Goal: Information Seeking & Learning: Learn about a topic

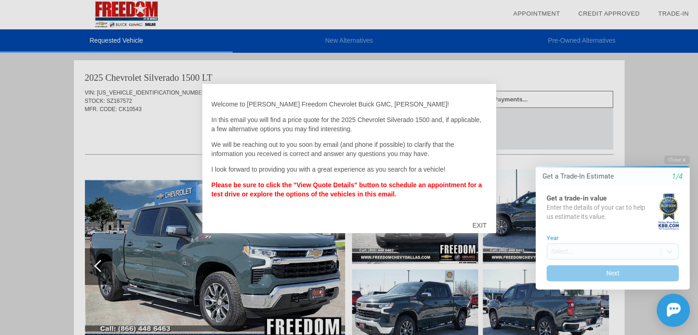
click at [477, 226] on div "EXIT" at bounding box center [479, 225] width 33 height 28
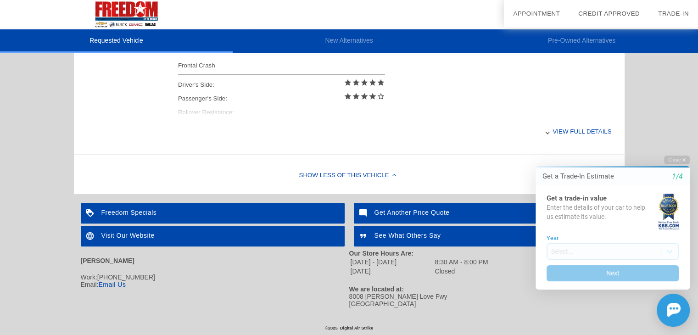
scroll to position [422, 0]
click at [132, 210] on div "Freedom Specials" at bounding box center [213, 213] width 264 height 21
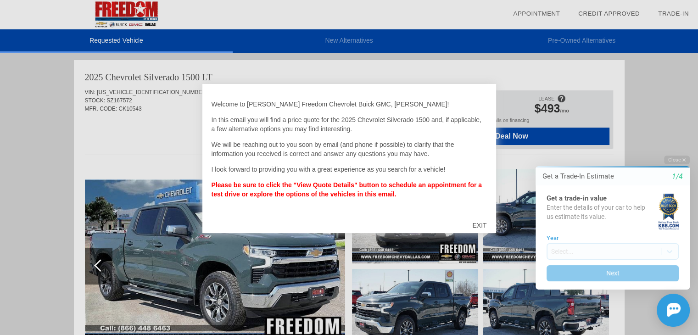
click at [477, 223] on div "EXIT" at bounding box center [479, 225] width 33 height 28
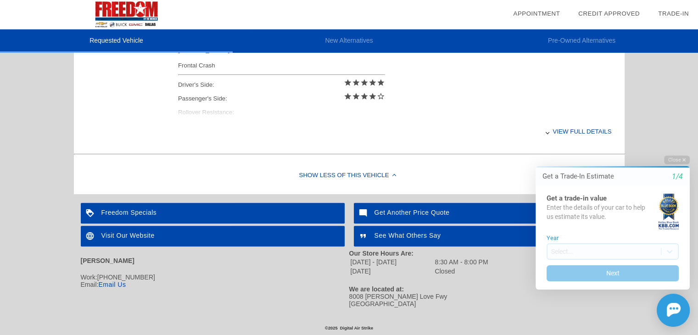
scroll to position [422, 0]
click at [116, 283] on link "Email Us" at bounding box center [112, 284] width 28 height 7
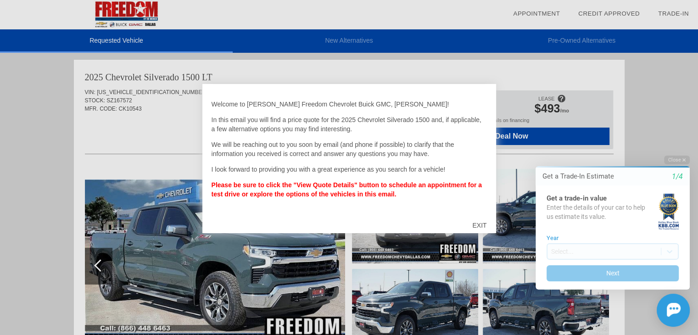
click at [470, 227] on div "EXIT" at bounding box center [479, 225] width 33 height 28
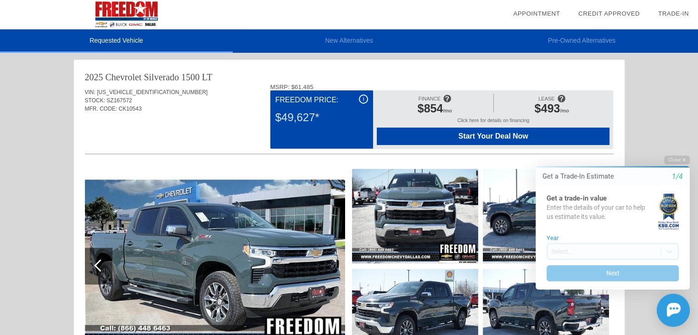
click at [364, 99] on div "i" at bounding box center [363, 98] width 9 height 9
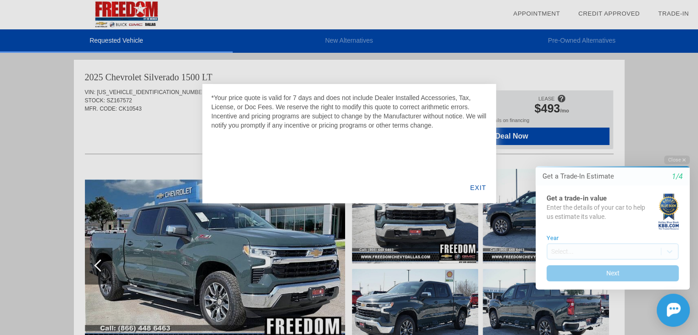
click at [475, 185] on div "EXIT" at bounding box center [477, 187] width 35 height 31
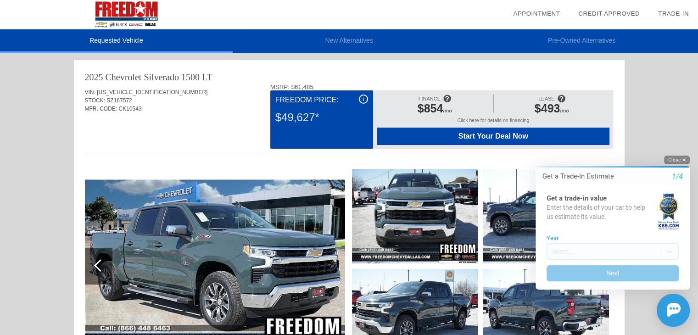
click at [679, 160] on button "Close" at bounding box center [677, 159] width 26 height 9
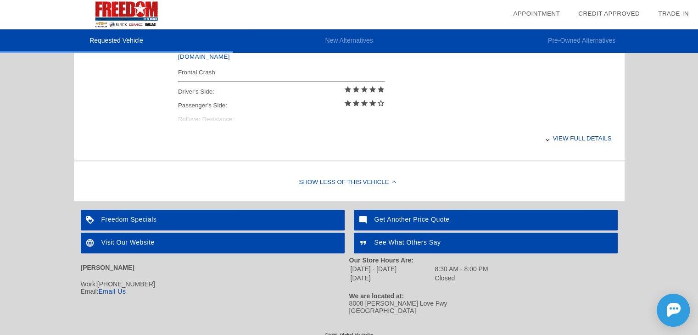
scroll to position [422, 0]
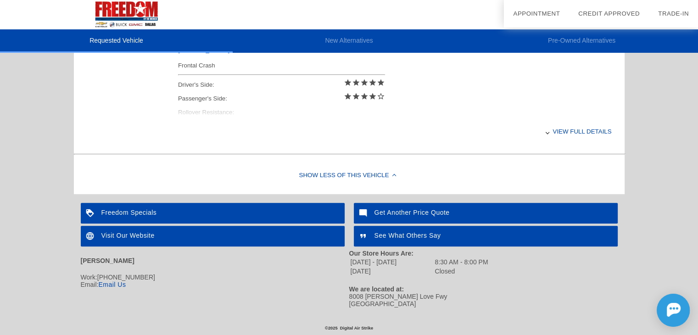
click at [368, 172] on div "Show Less of this Vehicle" at bounding box center [349, 175] width 550 height 37
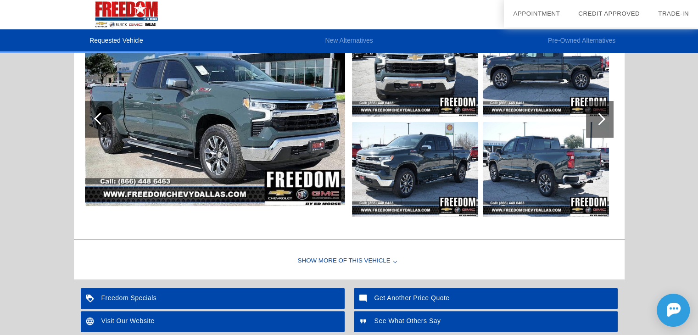
scroll to position [233, 0]
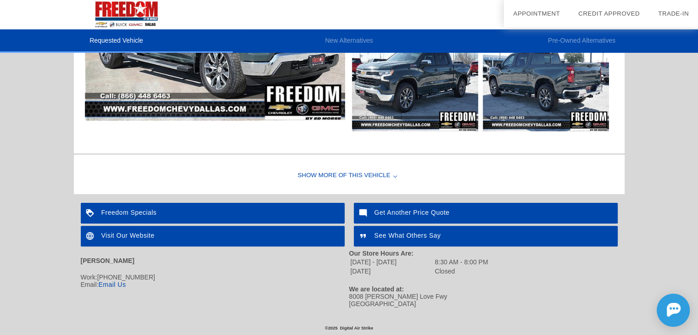
click at [332, 179] on div "Show More of this Vehicle" at bounding box center [349, 175] width 550 height 37
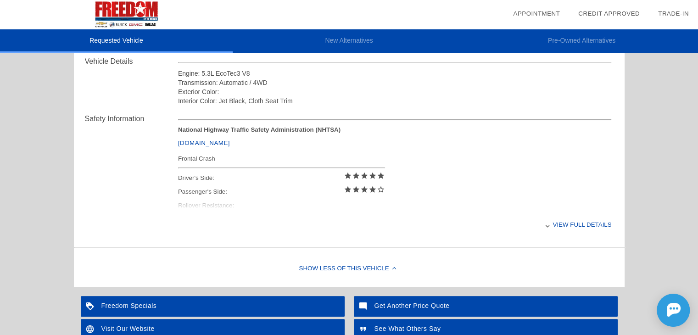
scroll to position [371, 0]
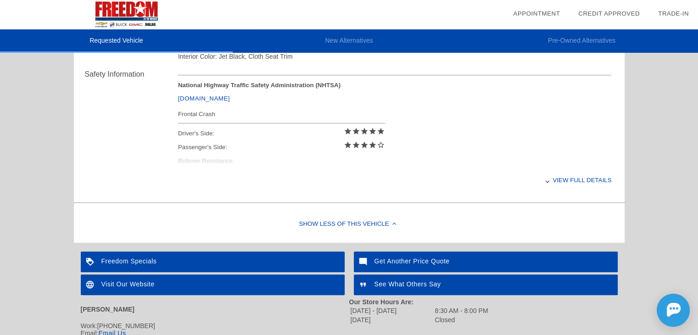
click at [543, 179] on div "View full details" at bounding box center [394, 180] width 433 height 22
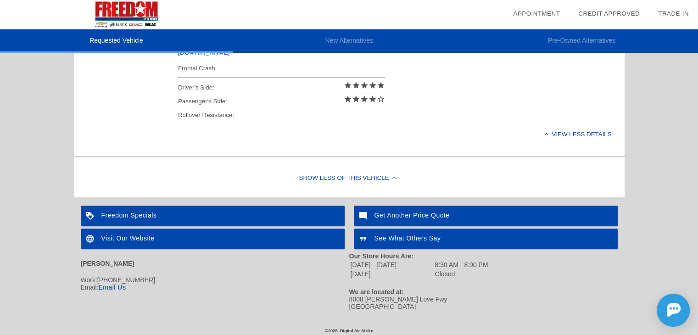
click at [116, 290] on link "Email Us" at bounding box center [112, 286] width 28 height 7
click at [117, 290] on link "Email Us" at bounding box center [112, 286] width 28 height 7
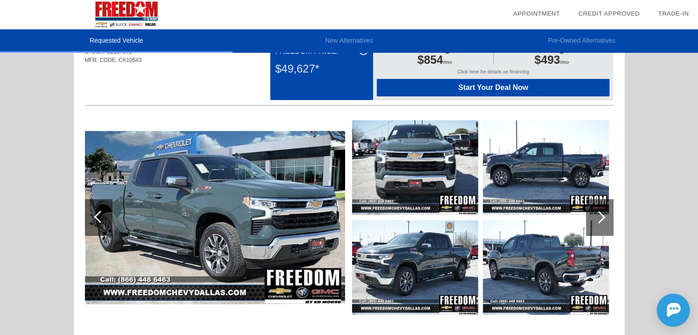
scroll to position [0, 0]
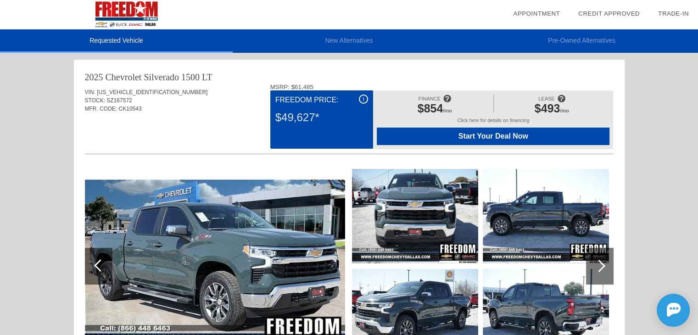
click at [368, 98] on div "i Freedom Price: $49,627*" at bounding box center [321, 119] width 103 height 58
click at [364, 99] on div "i" at bounding box center [363, 98] width 9 height 9
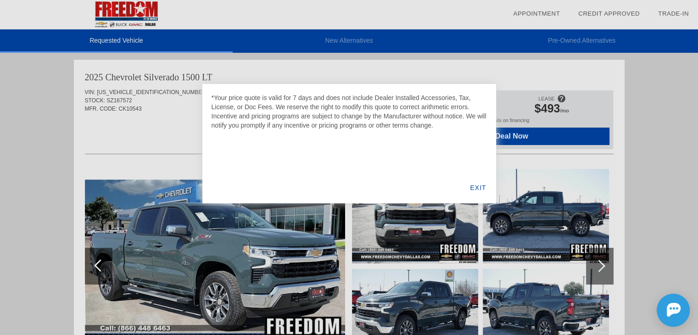
click at [481, 188] on div "EXIT" at bounding box center [477, 187] width 35 height 31
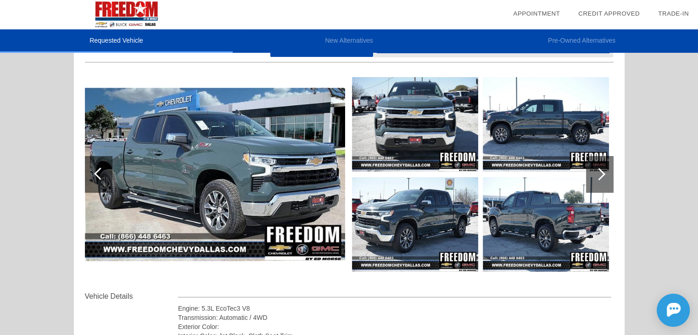
scroll to position [92, 0]
